Goal: Task Accomplishment & Management: Use online tool/utility

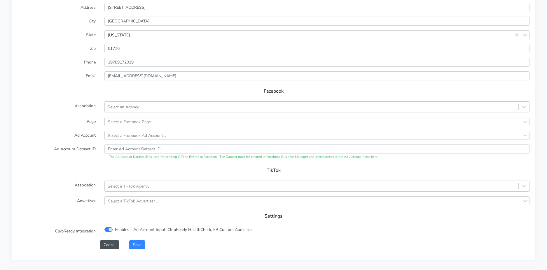
scroll to position [547, 0]
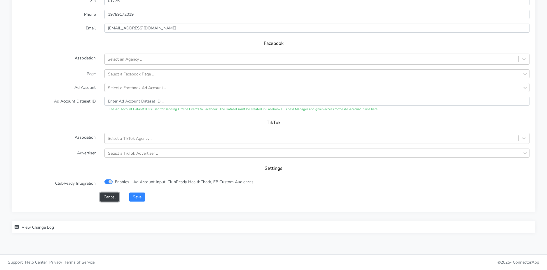
click at [112, 200] on button "Cancel" at bounding box center [109, 197] width 19 height 9
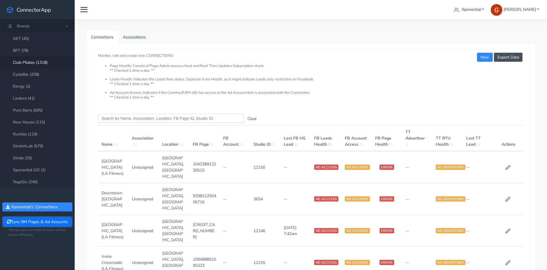
click at [39, 222] on button "Sync BM Pages & Ad Accounts" at bounding box center [37, 221] width 68 height 9
click at [127, 117] on input "Search this table" at bounding box center [171, 118] width 146 height 9
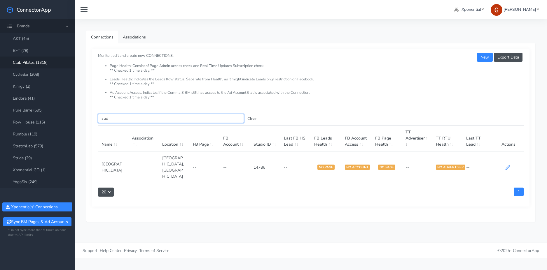
type input "sud"
click at [510, 165] on icon at bounding box center [507, 167] width 5 height 5
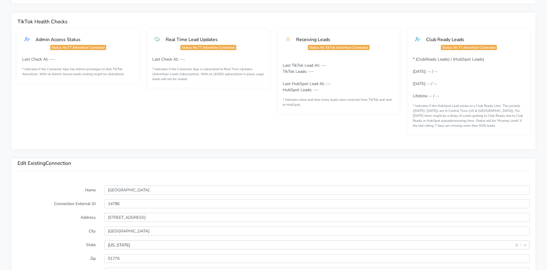
scroll to position [476, 0]
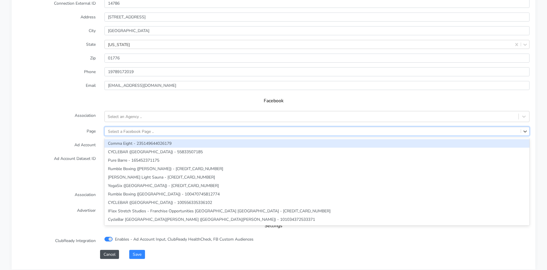
click at [119, 131] on div "Select a Facebook Page .." at bounding box center [131, 131] width 46 height 6
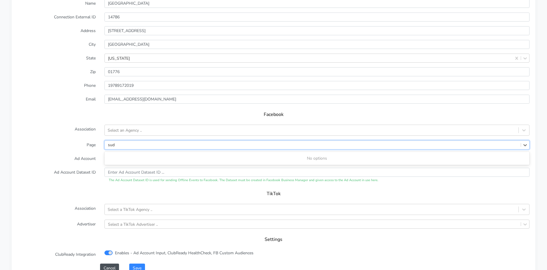
scroll to position [490, 0]
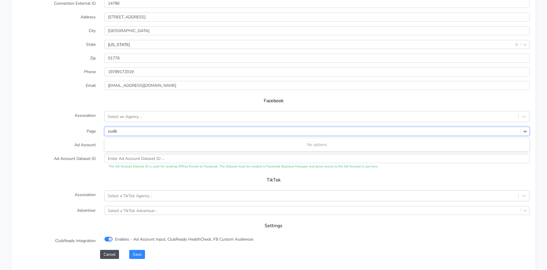
type input "sudb"
click at [112, 257] on button "Cancel" at bounding box center [109, 254] width 19 height 9
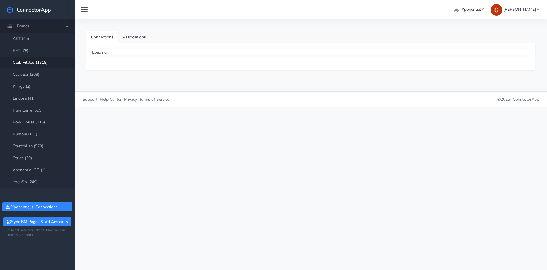
click at [48, 63] on link "Club Pilates (1319)" at bounding box center [37, 63] width 75 height 12
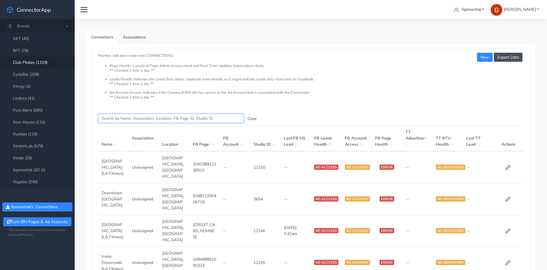
click at [153, 120] on input "Search this table" at bounding box center [171, 118] width 146 height 9
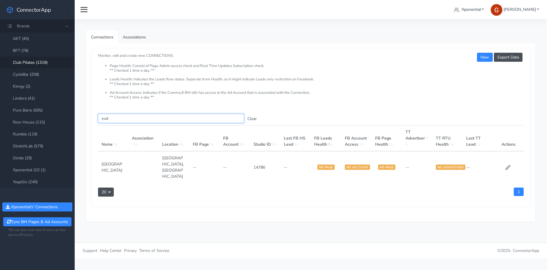
type input "sud"
click at [511, 158] on td at bounding box center [508, 167] width 30 height 32
click at [509, 165] on icon at bounding box center [507, 167] width 5 height 5
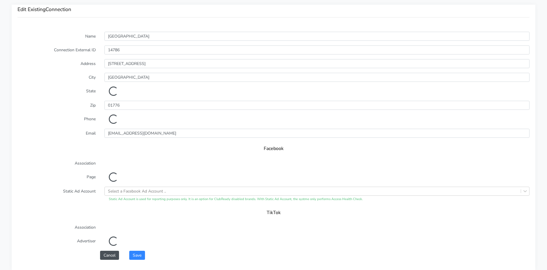
scroll to position [429, 0]
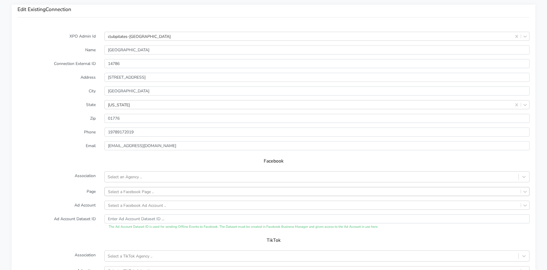
click at [125, 192] on div "Select a Facebook Page .." at bounding box center [316, 191] width 425 height 9
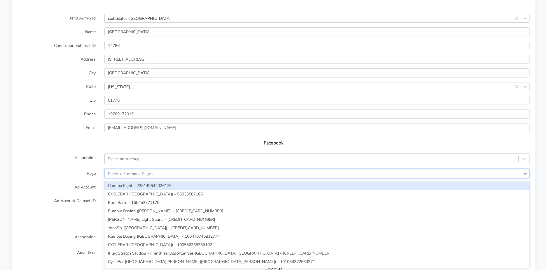
type input "d"
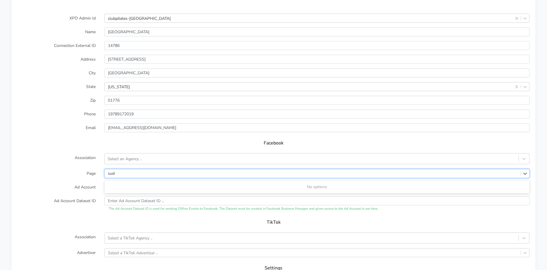
type input "sud"
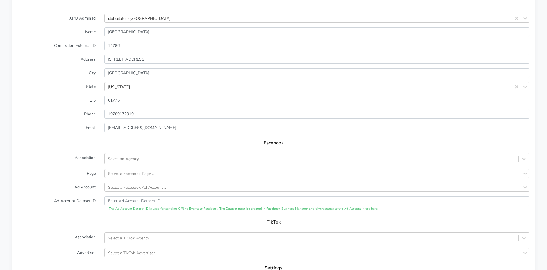
click at [61, 90] on label "State" at bounding box center [56, 86] width 87 height 9
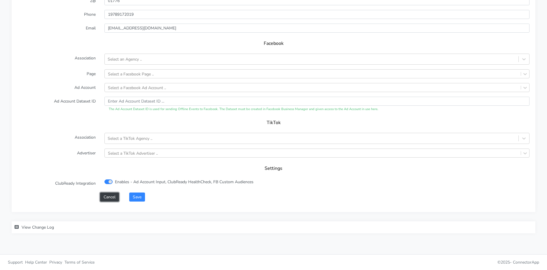
click at [108, 199] on button "Cancel" at bounding box center [109, 197] width 19 height 9
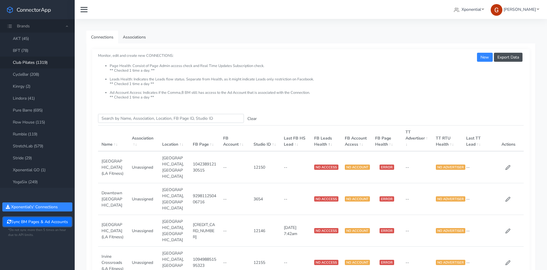
click at [34, 225] on button "Sync BM Pages & Ad Accounts" at bounding box center [37, 221] width 68 height 9
